Goal: Transaction & Acquisition: Purchase product/service

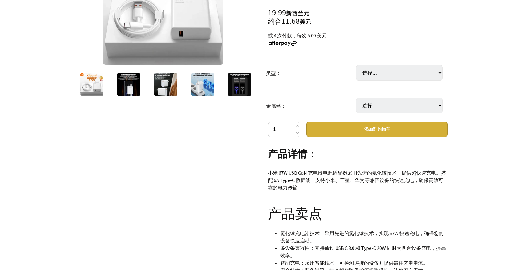
scroll to position [93, 0]
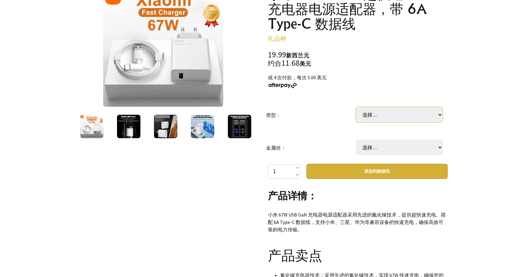
click at [439, 116] on select "选择… 我们 英国 欧盟" at bounding box center [399, 114] width 87 height 15
select select "US"
click at [356, 107] on select "选择… 我们 英国 欧盟" at bounding box center [399, 114] width 87 height 15
click at [438, 146] on select "选择… 是（+ 5.00 美元） 不" at bounding box center [399, 147] width 87 height 15
select select "No"
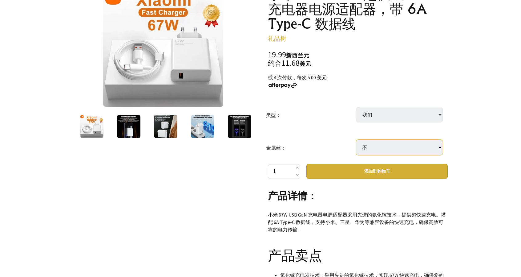
click at [356, 140] on select "选择… 是（+ 5.00 美元） 不" at bounding box center [399, 147] width 87 height 15
click at [439, 148] on select "选择… 是（+ 5.00 美元） 不" at bounding box center [399, 147] width 87 height 15
select select "Yes"
click at [356, 140] on select "选择… 是（+ 5.00 美元） 不" at bounding box center [399, 147] width 87 height 15
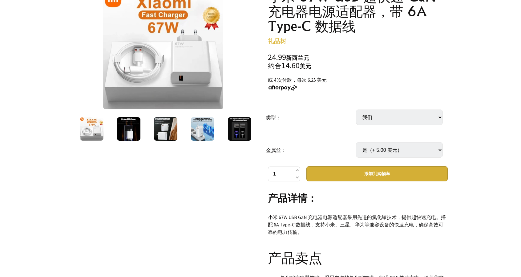
scroll to position [32, 0]
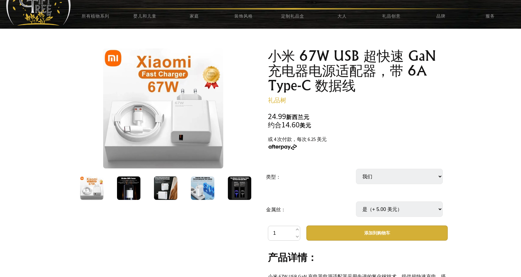
click at [437, 209] on select "选择… 是（+ 5.00 美元） 不" at bounding box center [399, 208] width 87 height 15
select select "No"
click at [356, 201] on select "选择… 是（+ 5.00 美元） 不" at bounding box center [399, 208] width 87 height 15
